Goal: Communication & Community: Ask a question

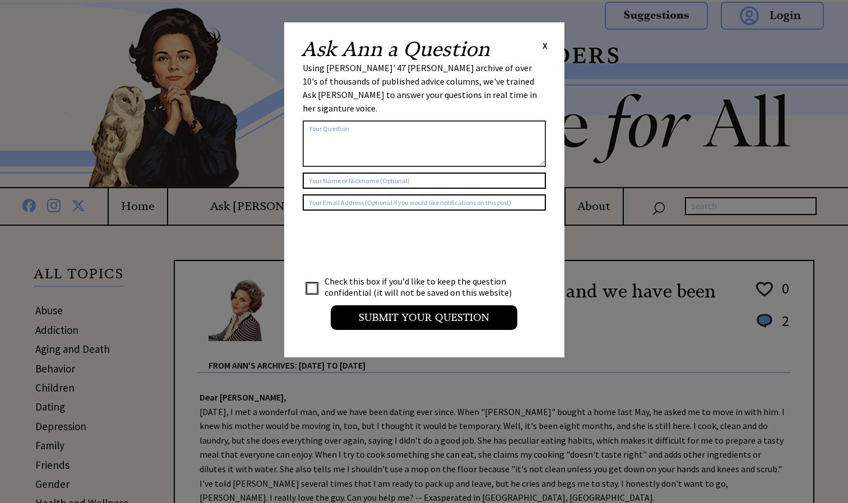
click at [452, 173] on input "text" at bounding box center [424, 181] width 243 height 16
type input "[PERSON_NAME]"
click at [378, 125] on textarea at bounding box center [424, 144] width 243 height 47
click at [444, 128] on textarea "[PERSON_NAME] is a teen dad at [DEMOGRAPHIC_DATA], he lives in a small town tha…" at bounding box center [424, 144] width 243 height 47
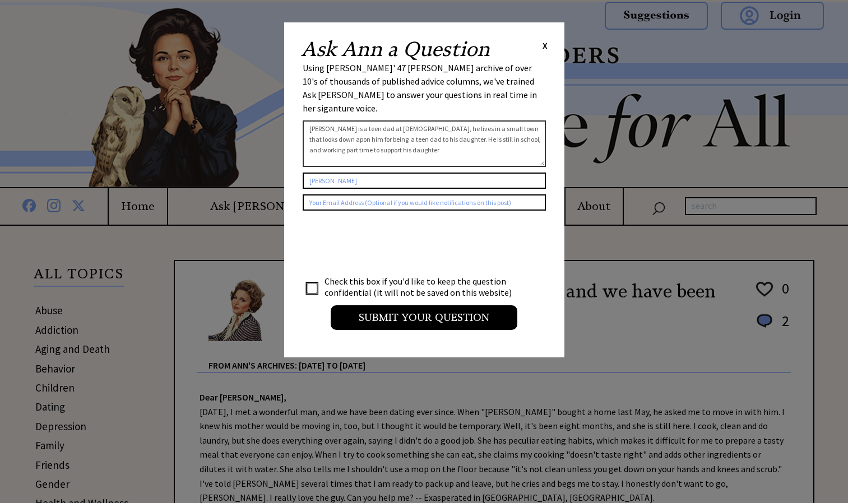
click at [389, 138] on textarea "[PERSON_NAME] is a teen dad at [DEMOGRAPHIC_DATA], he lives in a small town tha…" at bounding box center [424, 144] width 243 height 47
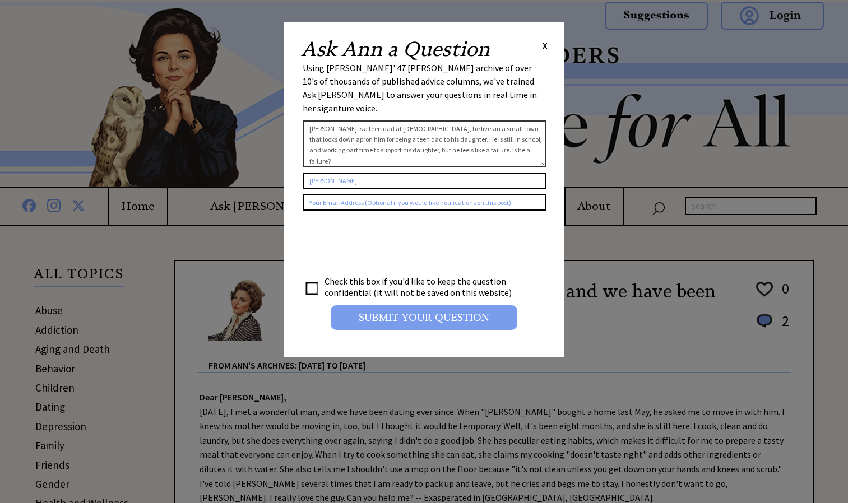
type textarea "[PERSON_NAME] is a teen dad at [DEMOGRAPHIC_DATA], he lives in a small town tha…"
click at [429, 305] on input "Submit your Question" at bounding box center [424, 317] width 187 height 25
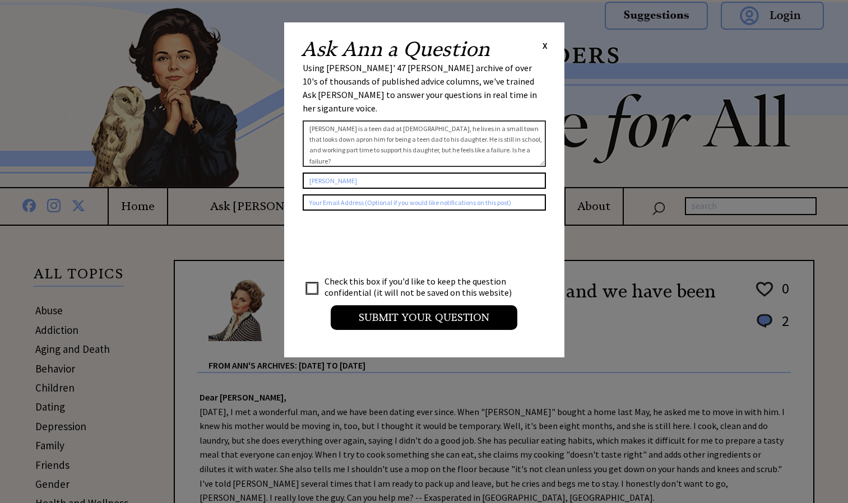
click at [501, 137] on textarea "[PERSON_NAME] is a teen dad at [DEMOGRAPHIC_DATA], he lives in a small town tha…" at bounding box center [424, 144] width 243 height 47
drag, startPoint x: 485, startPoint y: 135, endPoint x: 303, endPoint y: 98, distance: 185.4
click at [303, 98] on div "Using [PERSON_NAME]' 47 [PERSON_NAME] archive of over 10's of thousands of publ…" at bounding box center [424, 200] width 243 height 278
click at [545, 48] on span "X" at bounding box center [545, 45] width 5 height 11
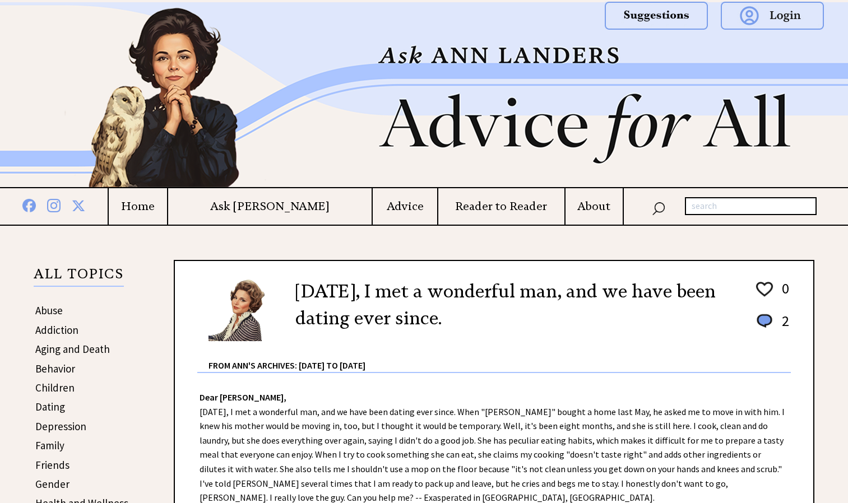
click at [293, 207] on h4 "Ask [PERSON_NAME]" at bounding box center [270, 207] width 204 height 14
